Goal: Entertainment & Leisure: Consume media (video, audio)

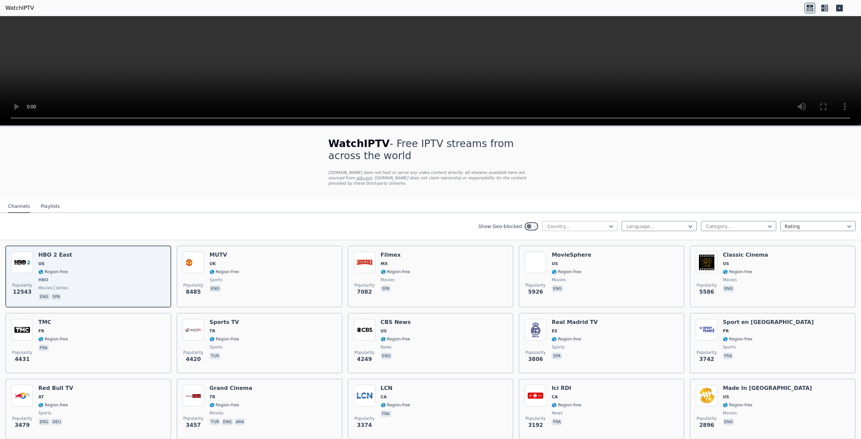
click at [583, 223] on div at bounding box center [577, 226] width 61 height 7
click at [580, 313] on div "[GEOGRAPHIC_DATA]" at bounding box center [579, 319] width 75 height 12
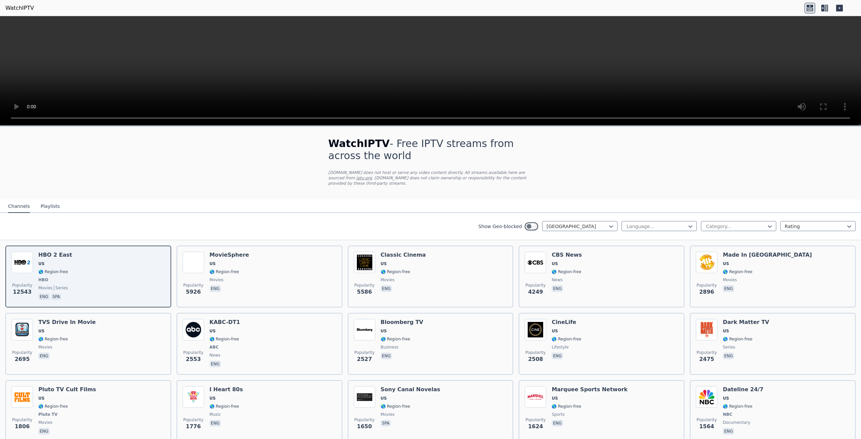
click at [413, 213] on div "Show Geo-blocked option [GEOGRAPHIC_DATA], selected. [GEOGRAPHIC_DATA] Language…" at bounding box center [430, 226] width 861 height 27
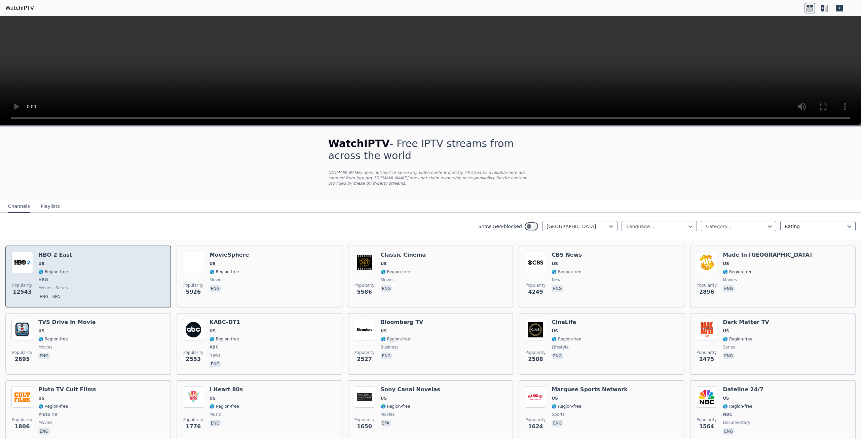
click at [28, 253] on img at bounding box center [22, 263] width 22 height 22
click at [59, 253] on div "HBO 2 East US 🌎 Region-free HBO movies series eng spa" at bounding box center [55, 277] width 34 height 50
click at [44, 293] on p "eng" at bounding box center [43, 296] width 11 height 7
click at [46, 285] on span "movies" at bounding box center [45, 287] width 14 height 5
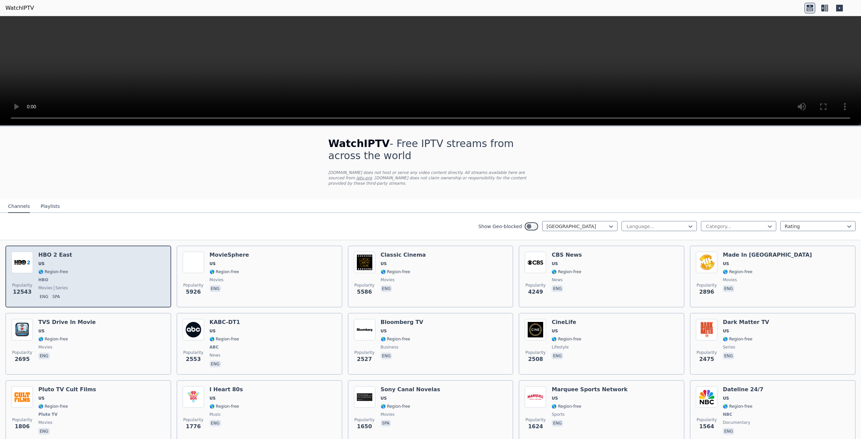
click at [26, 254] on img at bounding box center [22, 263] width 22 height 22
click at [79, 263] on div "Popularity 12543 HBO 2 East US 🌎 Region-free HBO movies series eng spa" at bounding box center [88, 277] width 154 height 50
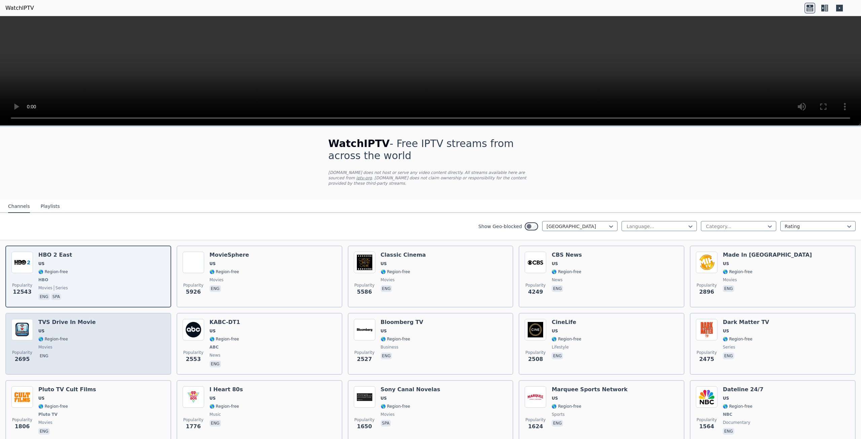
click at [19, 326] on img at bounding box center [22, 330] width 22 height 22
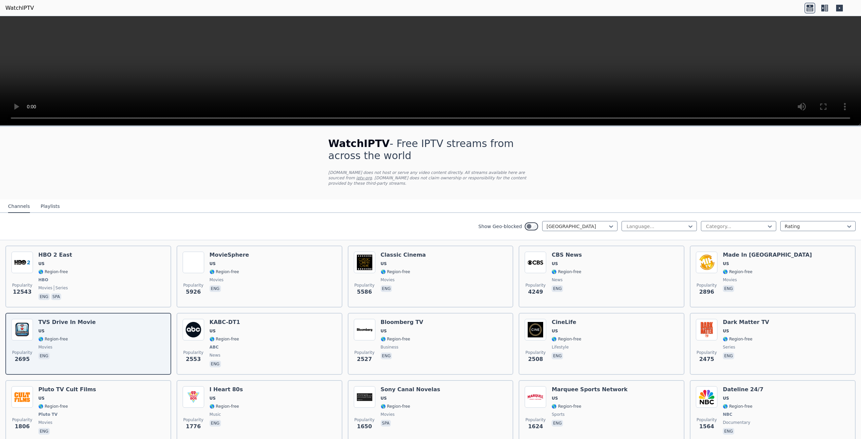
click at [523, 91] on video at bounding box center [430, 71] width 861 height 110
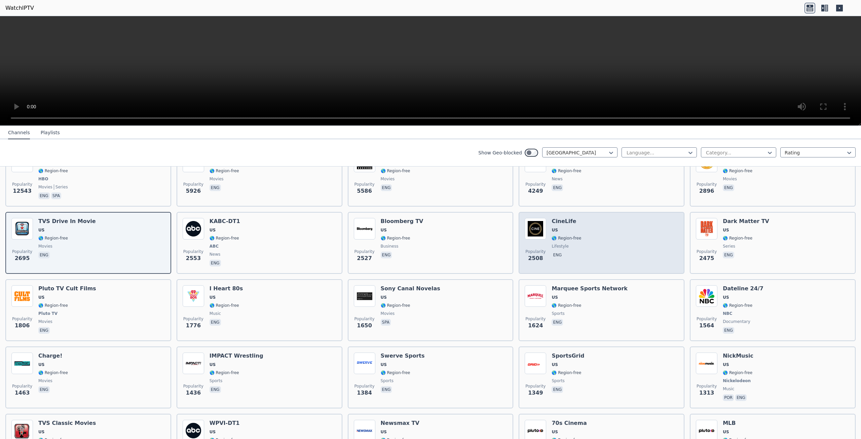
scroll to position [101, 0]
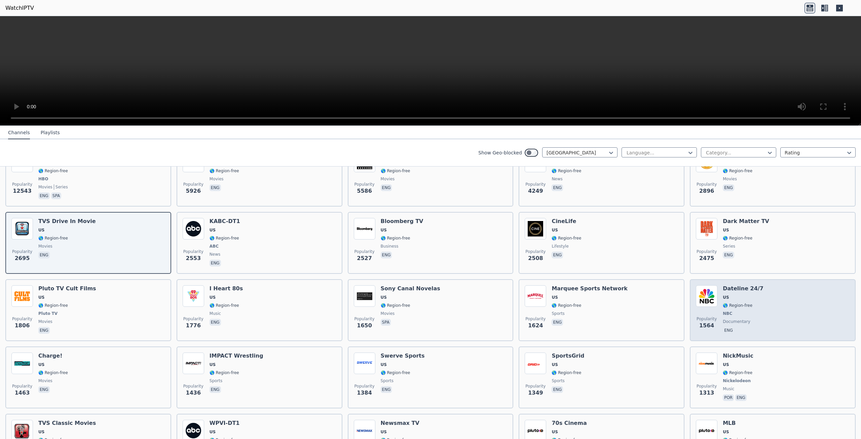
click at [704, 289] on img at bounding box center [707, 296] width 22 height 22
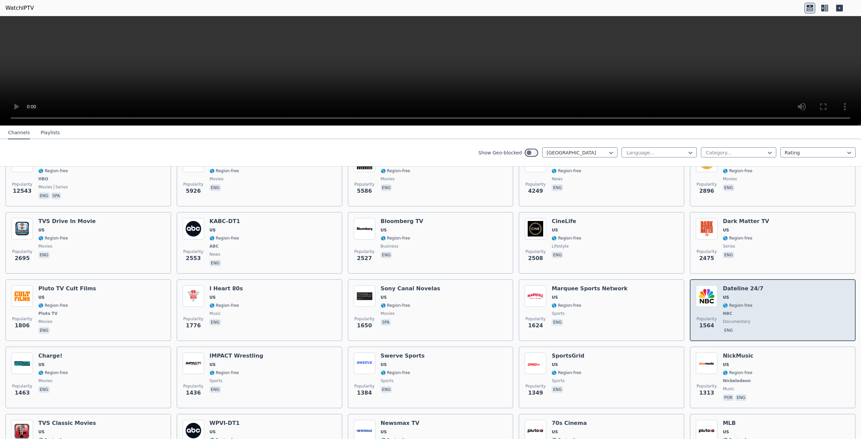
click at [703, 288] on img at bounding box center [707, 296] width 22 height 22
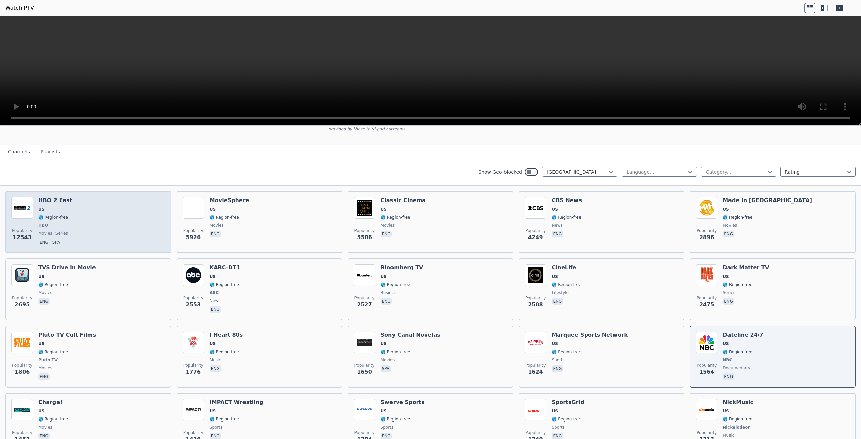
scroll to position [0, 0]
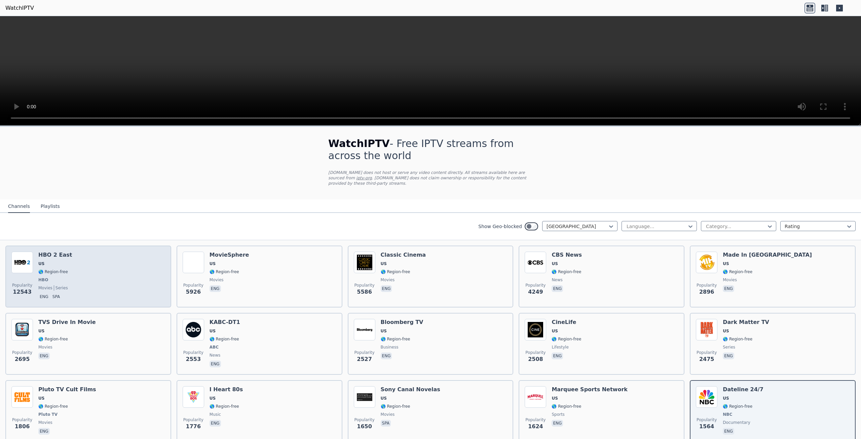
click at [24, 254] on img at bounding box center [22, 263] width 22 height 22
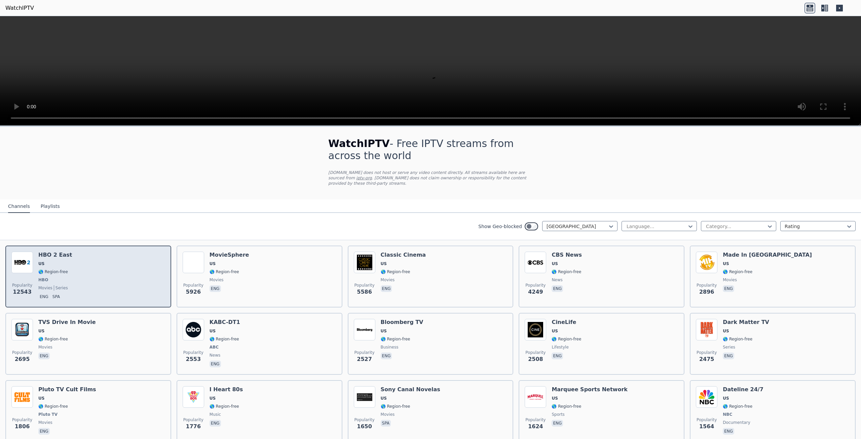
click at [24, 254] on img at bounding box center [22, 263] width 22 height 22
